Goal: Transaction & Acquisition: Purchase product/service

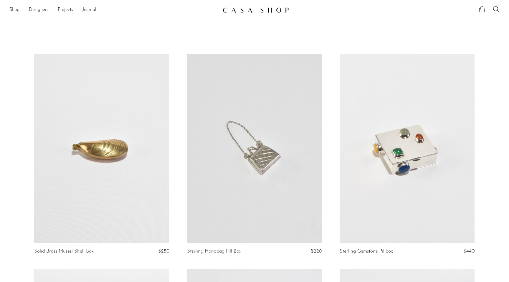
click at [16, 10] on link "Shop" at bounding box center [14, 10] width 10 height 8
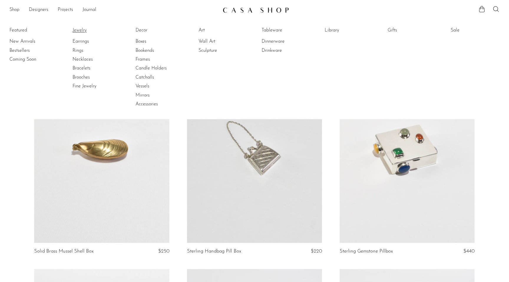
click at [80, 30] on link "Jewelry" at bounding box center [94, 30] width 44 height 6
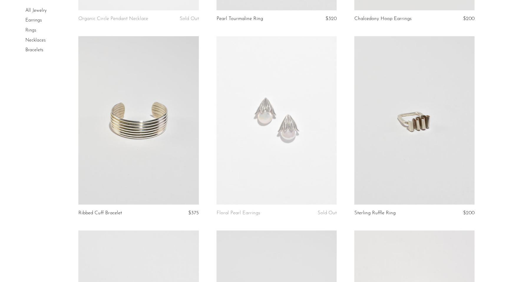
scroll to position [407, 0]
click at [136, 137] on link at bounding box center [138, 120] width 120 height 169
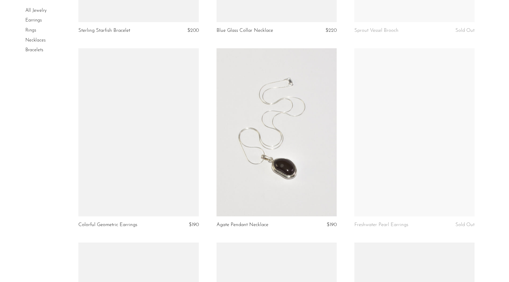
scroll to position [1175, 0]
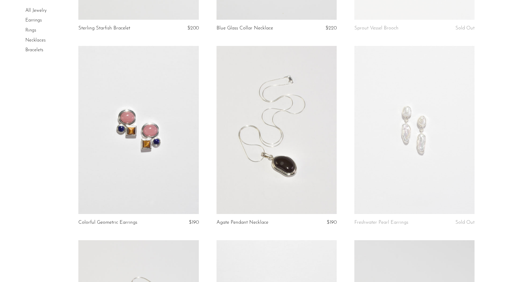
click at [267, 118] on link at bounding box center [277, 130] width 120 height 169
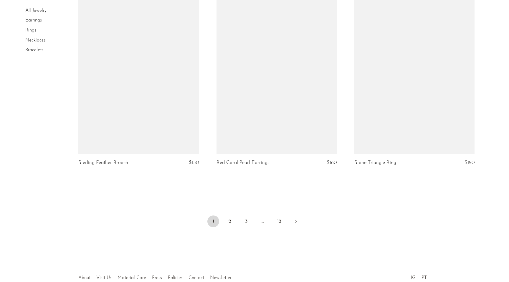
scroll to position [2232, 0]
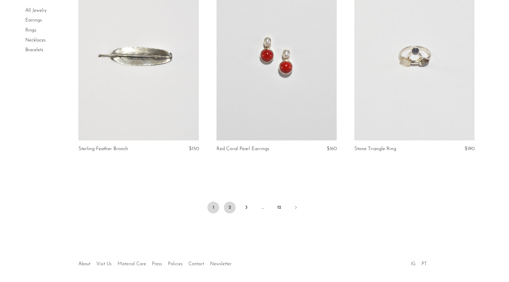
click at [229, 205] on link "2" at bounding box center [230, 208] width 12 height 12
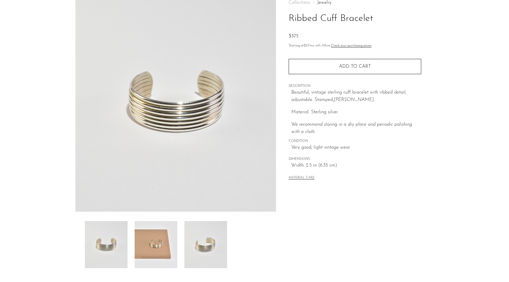
scroll to position [47, 0]
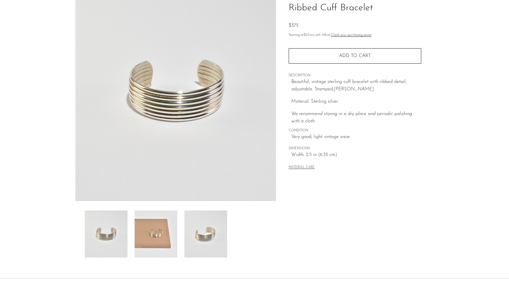
click at [151, 229] on img at bounding box center [156, 234] width 43 height 47
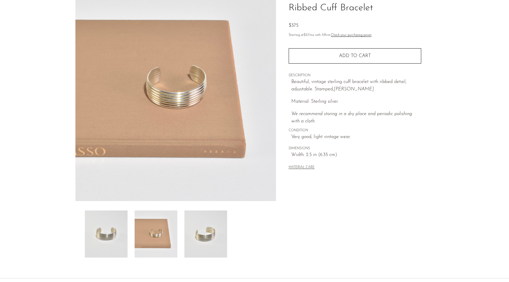
click at [190, 226] on img at bounding box center [205, 234] width 43 height 47
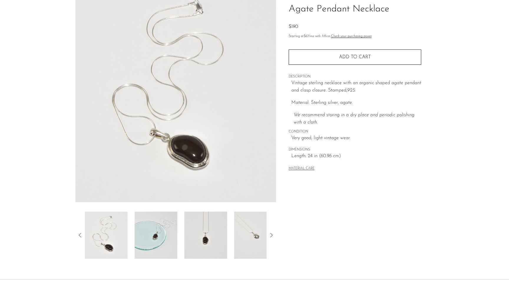
scroll to position [46, 0]
click at [249, 224] on img at bounding box center [255, 234] width 43 height 47
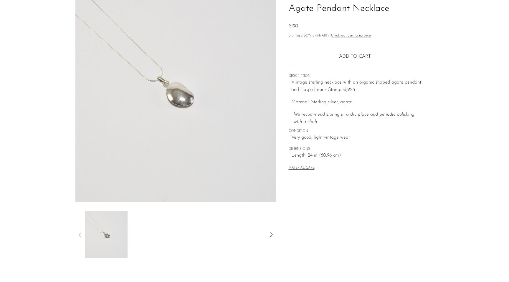
click at [79, 234] on icon at bounding box center [80, 234] width 7 height 7
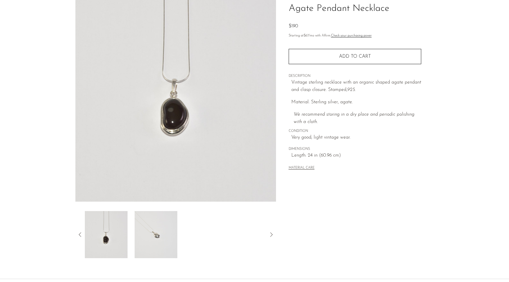
click at [79, 234] on icon at bounding box center [80, 234] width 7 height 7
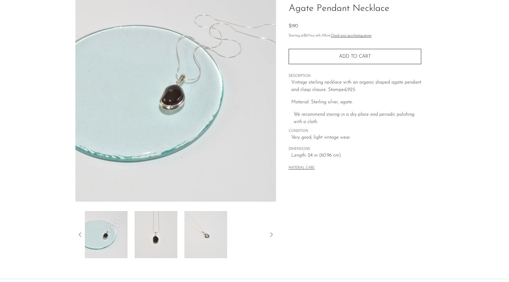
click at [79, 234] on icon at bounding box center [80, 234] width 7 height 7
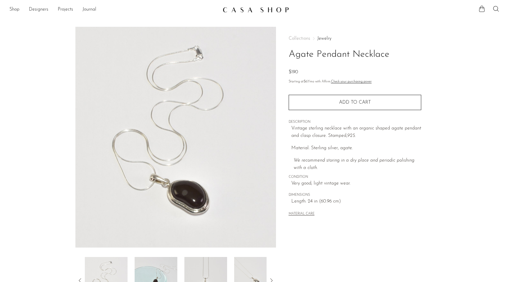
scroll to position [0, 0]
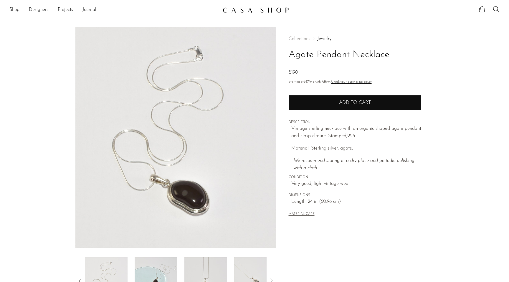
click at [300, 105] on button "Add to cart" at bounding box center [355, 102] width 133 height 15
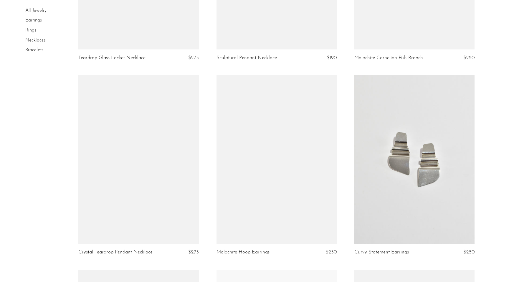
scroll to position [1544, 0]
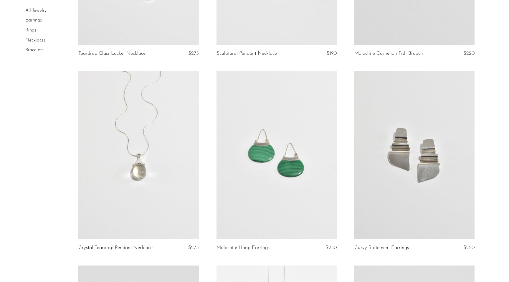
click at [115, 131] on link at bounding box center [138, 155] width 120 height 169
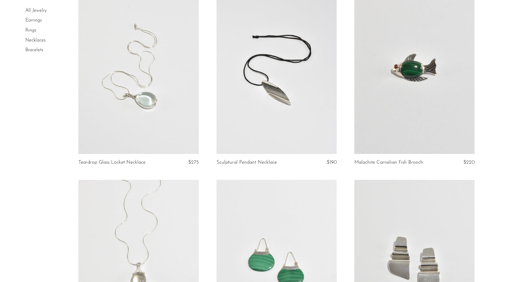
scroll to position [1412, 0]
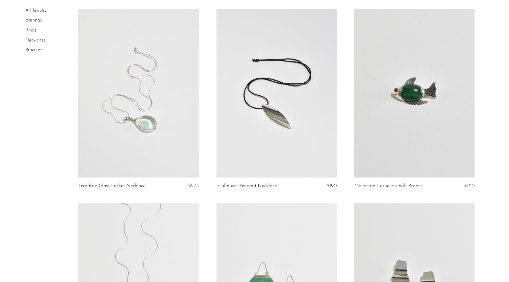
click at [115, 94] on link at bounding box center [138, 93] width 120 height 169
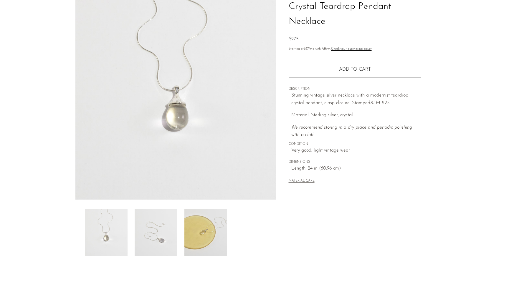
scroll to position [17, 0]
